Goal: Task Accomplishment & Management: Manage account settings

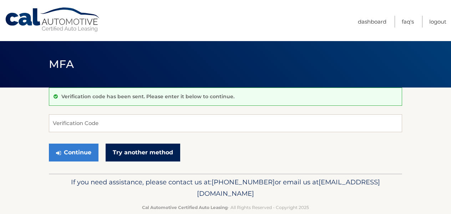
click at [143, 152] on link "Try another method" at bounding box center [143, 152] width 75 height 18
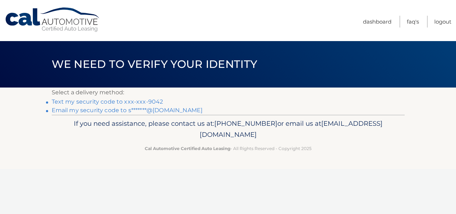
click at [122, 102] on link "Text my security code to xxx-xxx-9042" at bounding box center [108, 101] width 112 height 7
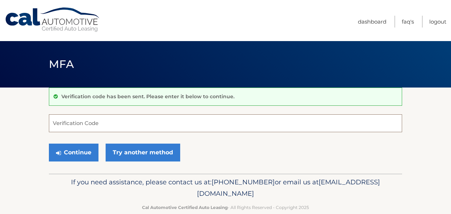
click at [134, 124] on input "Verification Code" at bounding box center [225, 123] width 353 height 18
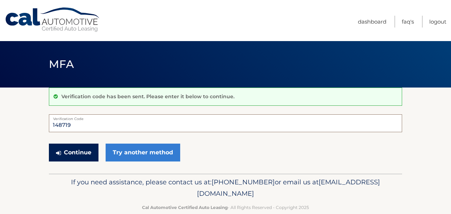
type input "148719"
click at [90, 152] on button "Continue" at bounding box center [74, 152] width 50 height 18
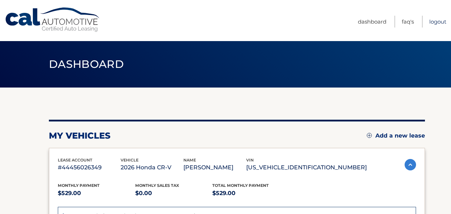
click at [435, 21] on link "Logout" at bounding box center [437, 22] width 17 height 12
